Goal: Task Accomplishment & Management: Use online tool/utility

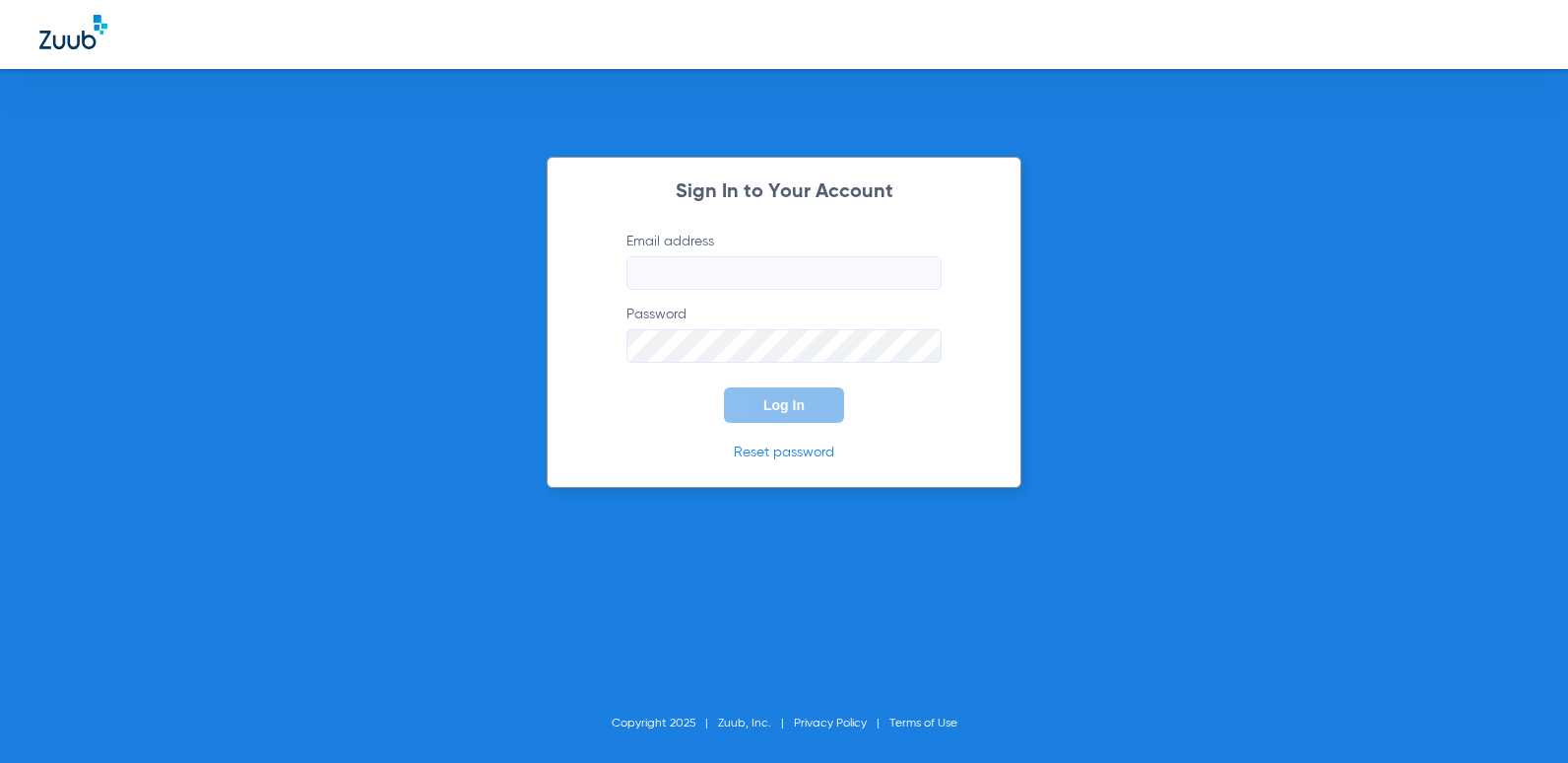
click at [816, 284] on input "Email address" at bounding box center [784, 273] width 316 height 34
type input "[EMAIL_ADDRESS][DOMAIN_NAME]"
click at [724, 387] on button "Log In" at bounding box center [784, 405] width 120 height 36
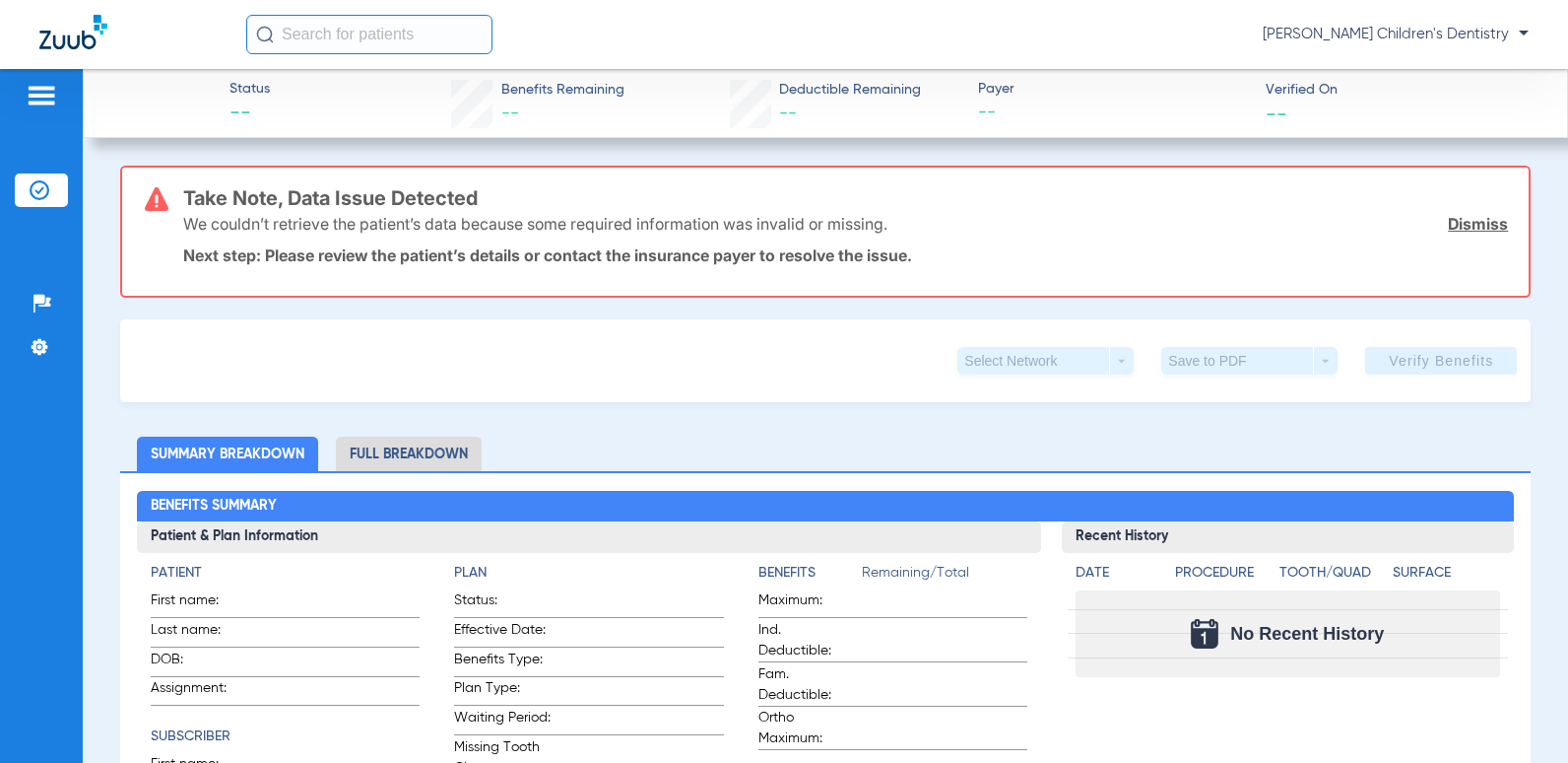
click at [1472, 223] on link "Dismiss" at bounding box center [1477, 224] width 60 height 20
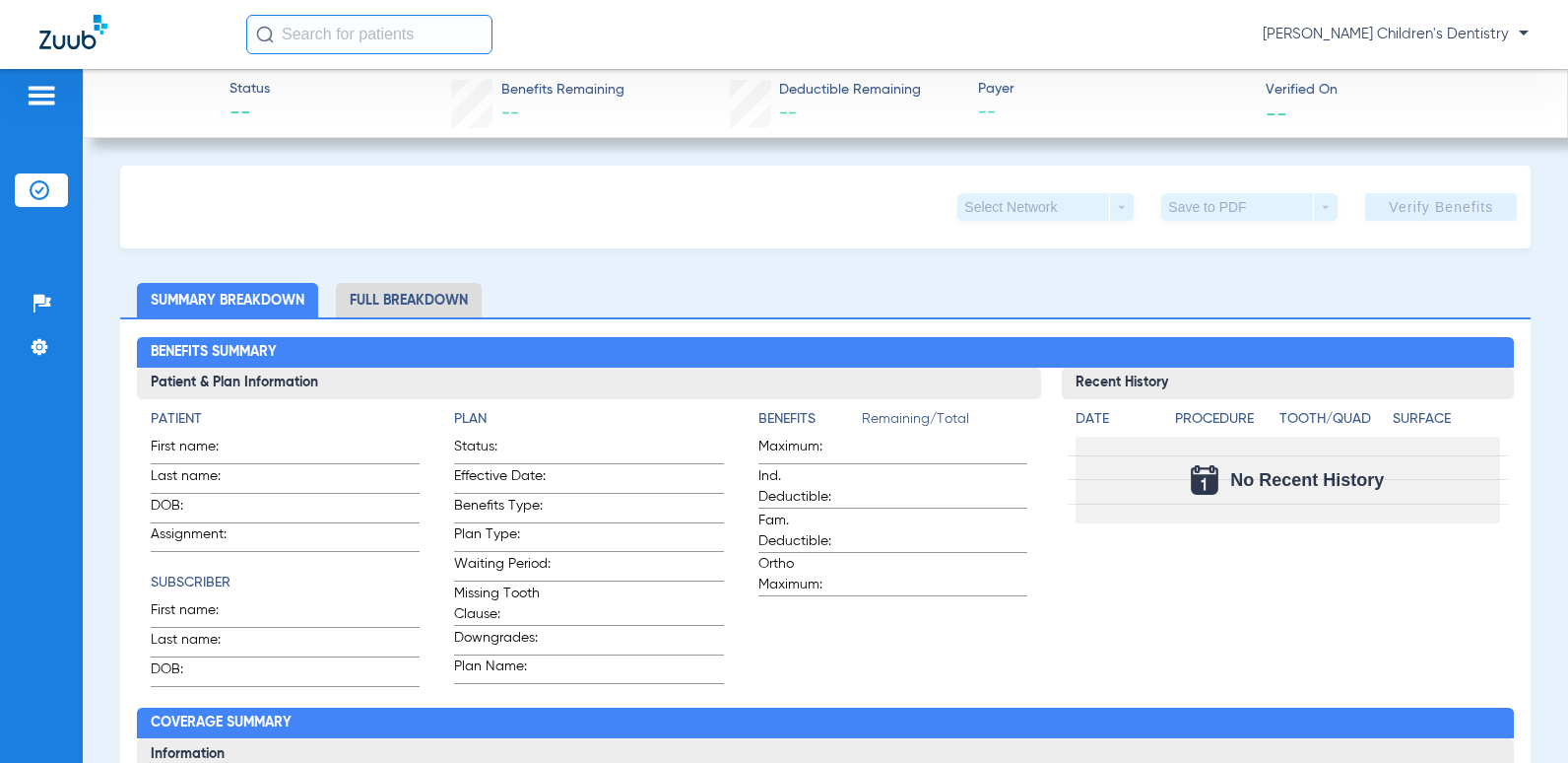
click at [355, 36] on input "text" at bounding box center [368, 35] width 246 height 40
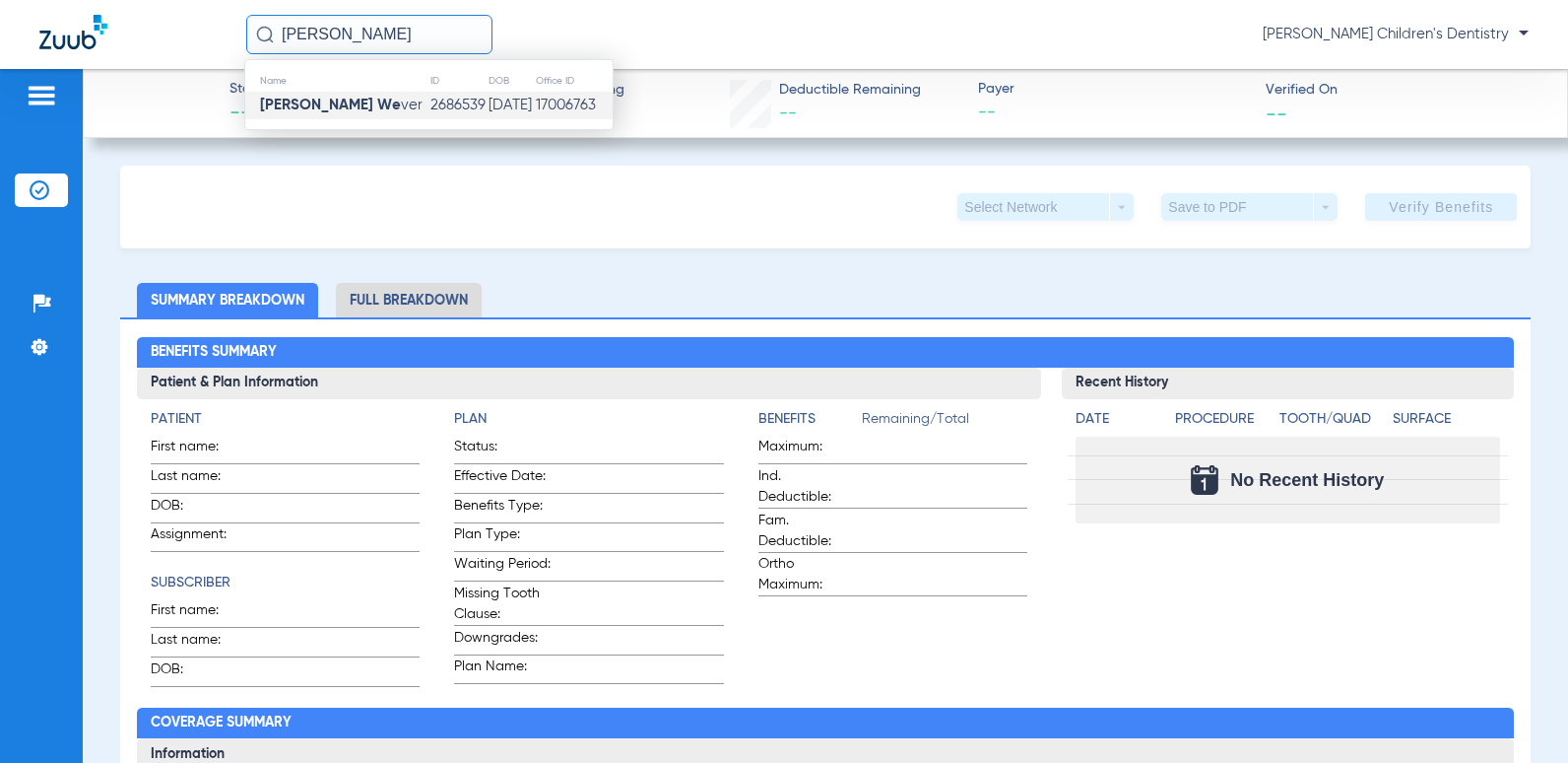
type input "[PERSON_NAME]"
click at [362, 108] on td "[PERSON_NAME] We ver" at bounding box center [336, 106] width 184 height 28
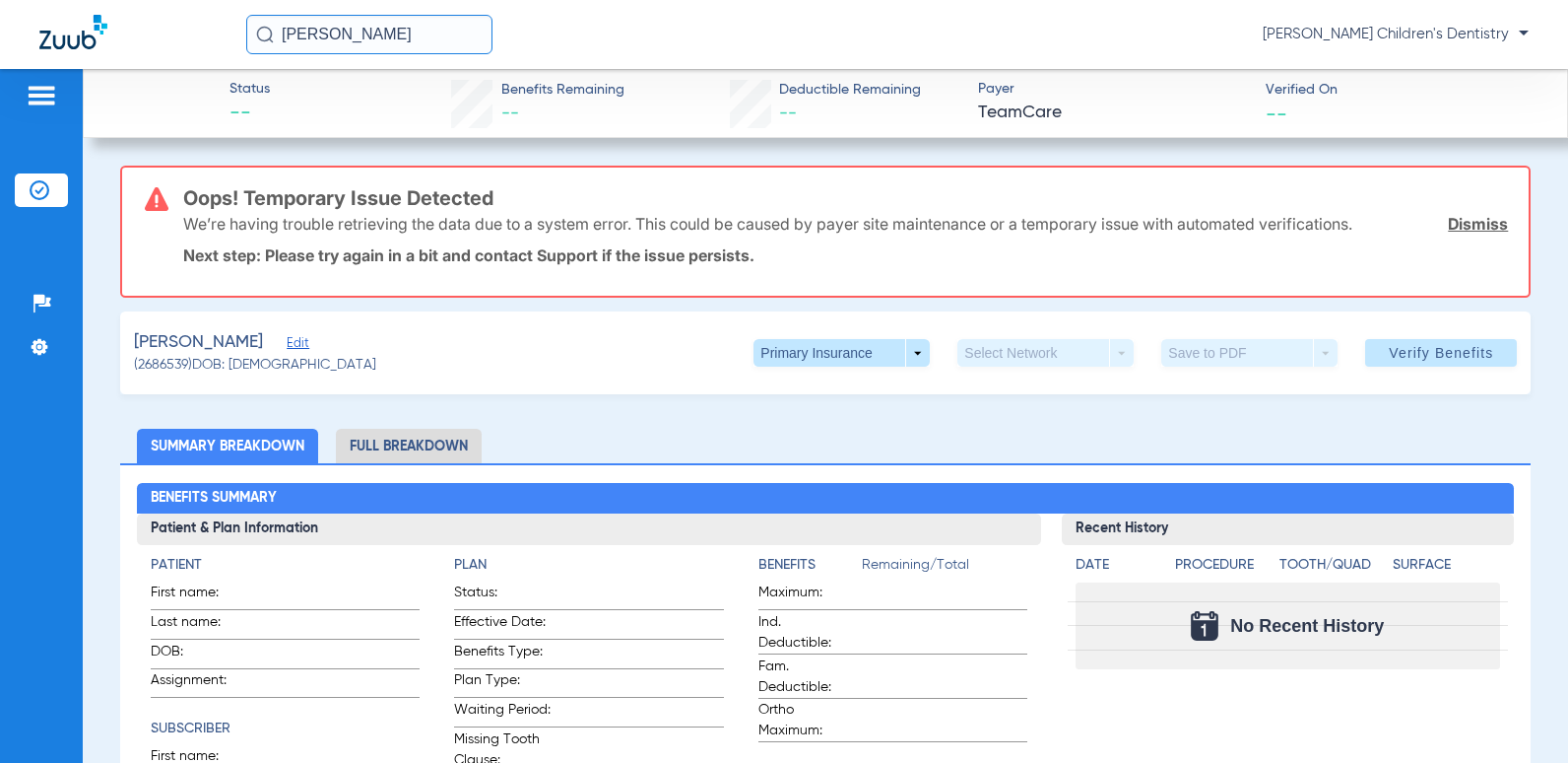
click at [287, 347] on span "Edit" at bounding box center [296, 345] width 18 height 19
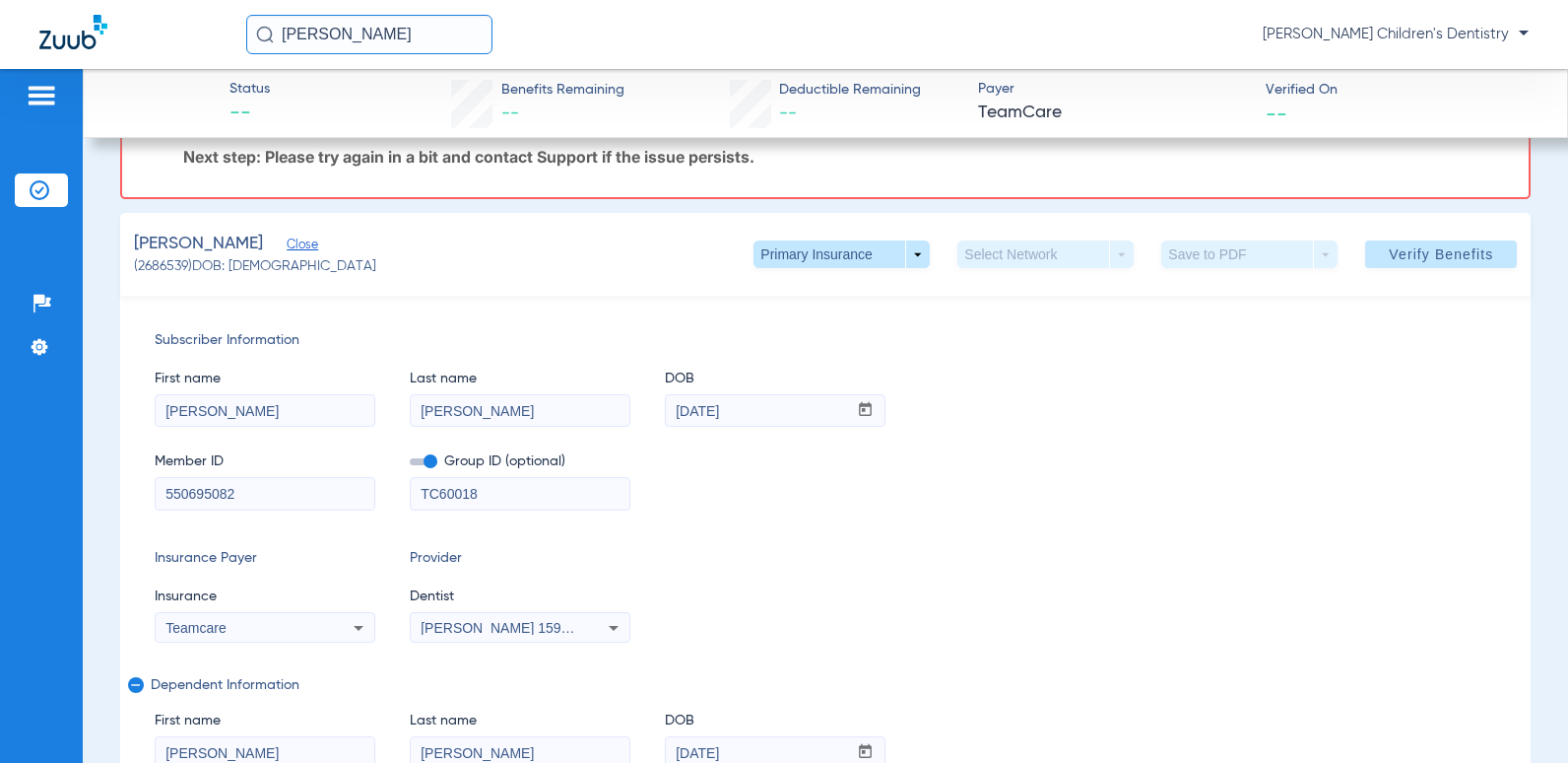
scroll to position [296, 0]
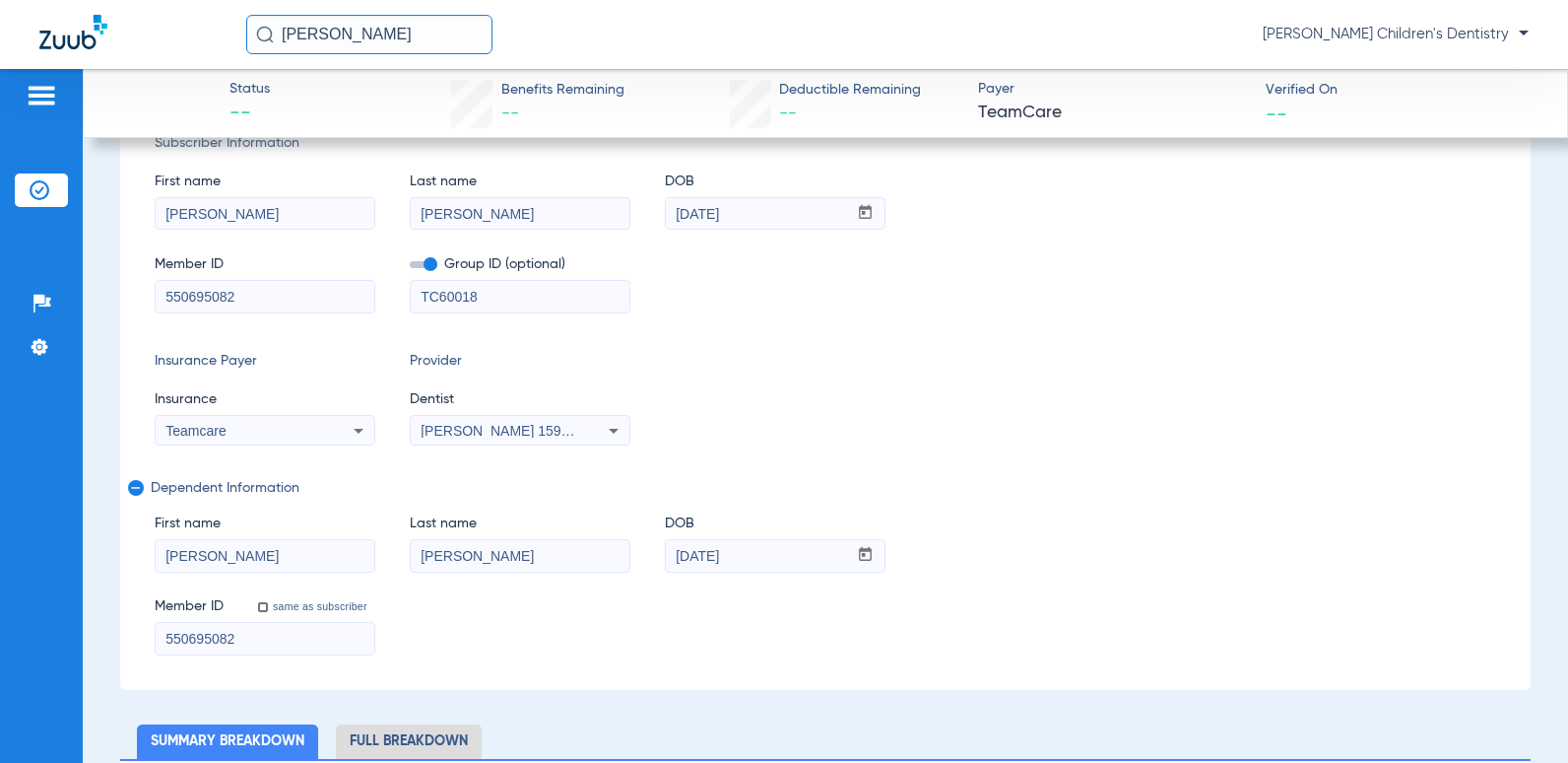
click at [320, 304] on input "550695082" at bounding box center [265, 297] width 219 height 32
type input "806662497"
click at [260, 641] on input "550695082" at bounding box center [265, 638] width 219 height 32
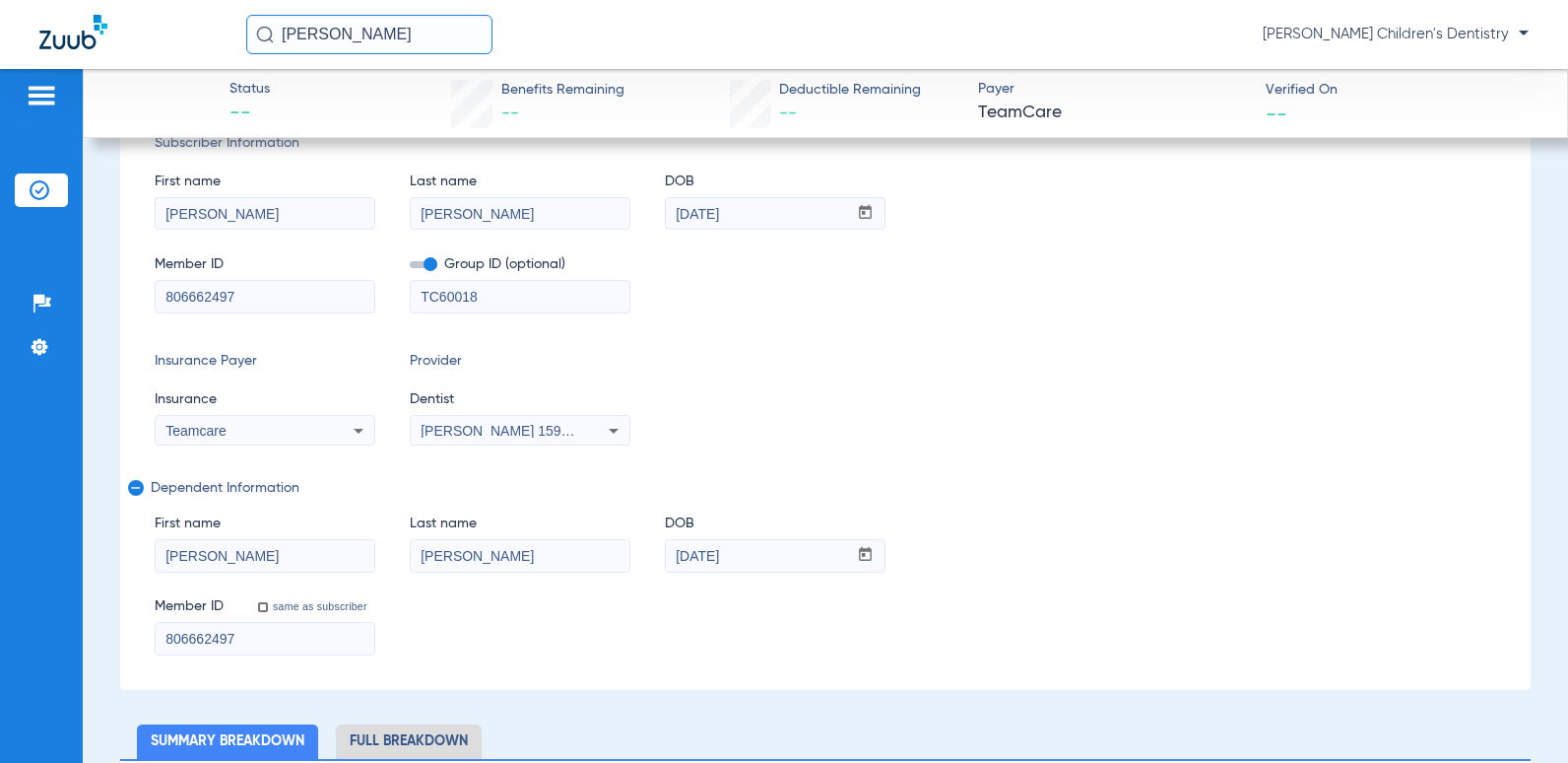
scroll to position [99, 0]
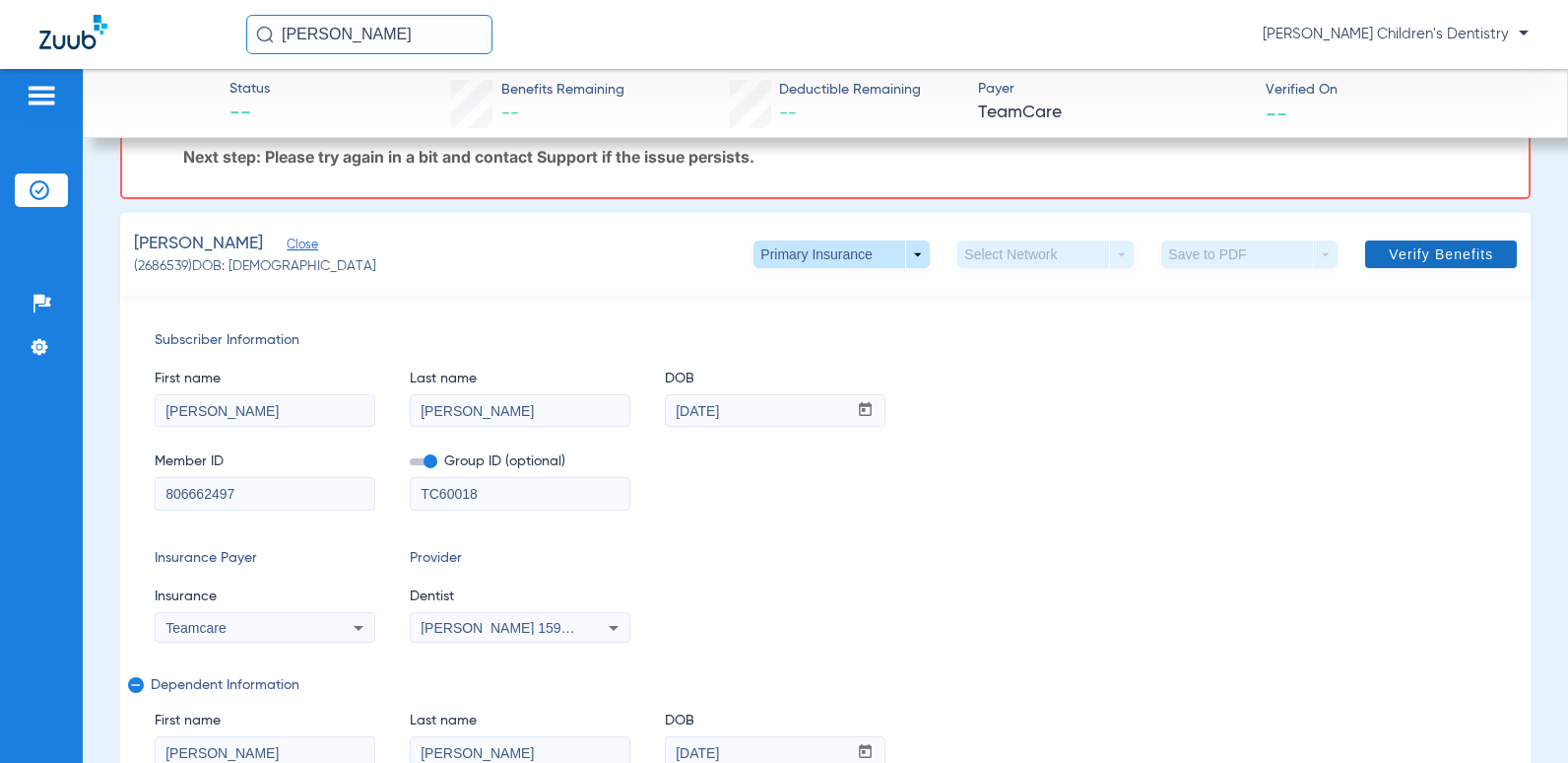
type input "806662497"
click at [1475, 258] on span "Verify Benefits" at bounding box center [1441, 254] width 105 height 16
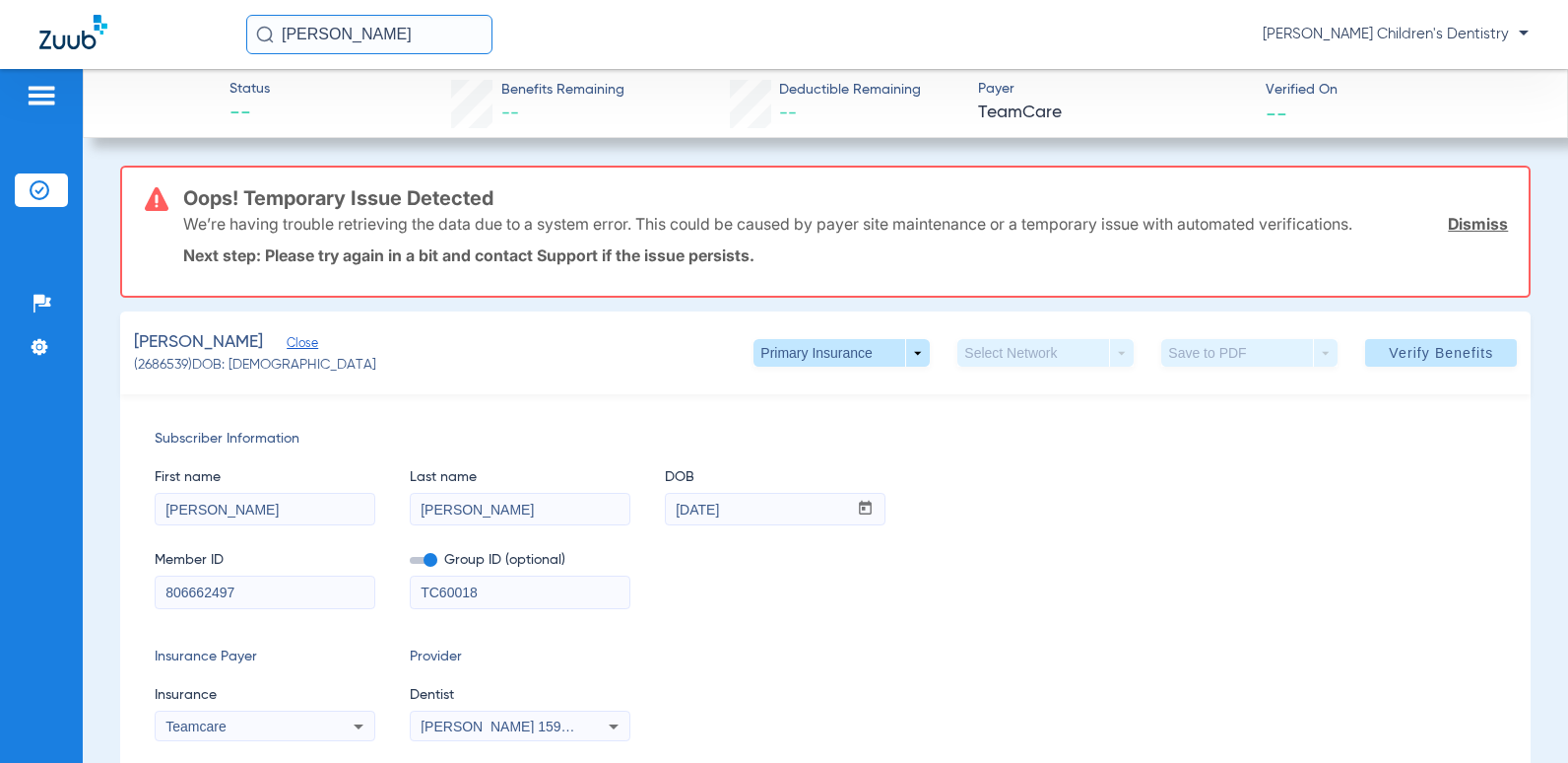
scroll to position [493, 0]
